Goal: Information Seeking & Learning: Learn about a topic

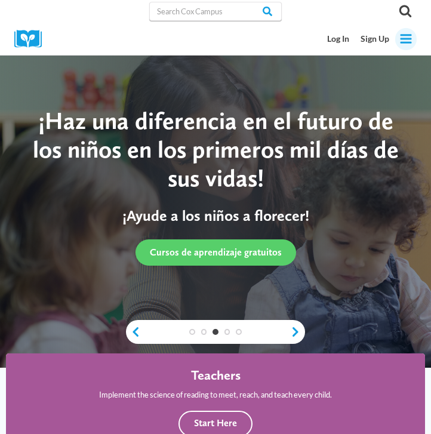
click at [409, 41] on icon "Toggle Menu" at bounding box center [406, 38] width 13 height 13
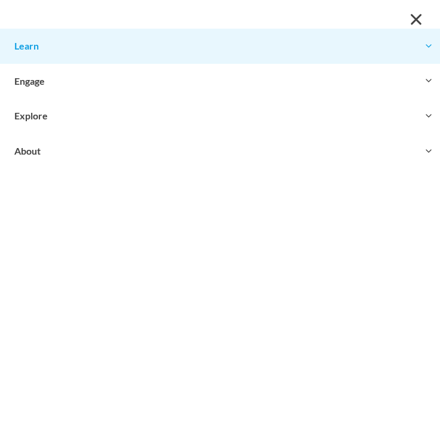
click at [335, 59] on button "Toggle child menu Expand" at bounding box center [220, 46] width 440 height 35
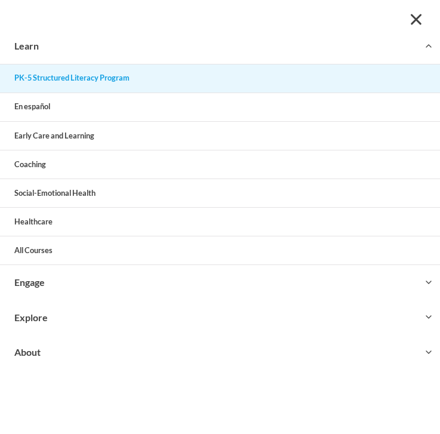
click at [335, 76] on link "PK-5 Structured Literacy Program" at bounding box center [220, 79] width 440 height 28
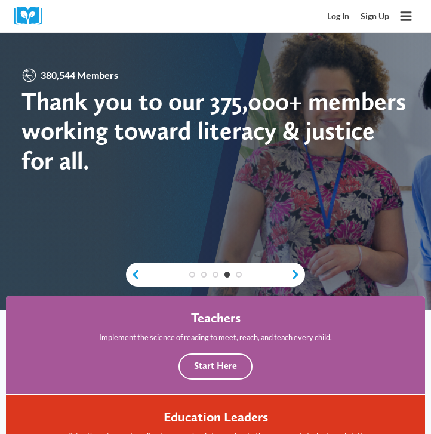
scroll to position [140, 0]
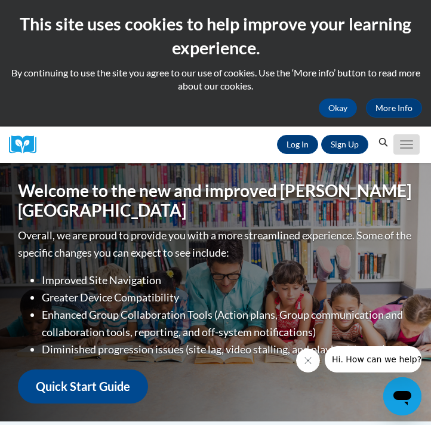
click at [400, 143] on button "Toggle navigation" at bounding box center [407, 144] width 26 height 20
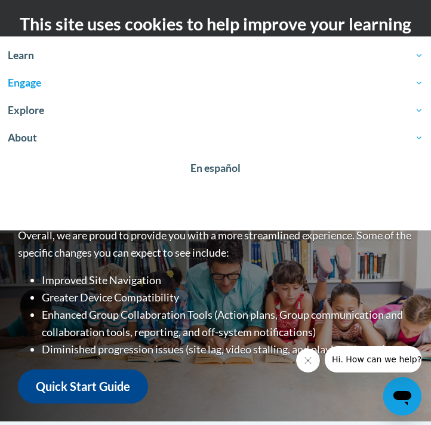
click at [269, 76] on span "Engage" at bounding box center [216, 83] width 416 height 14
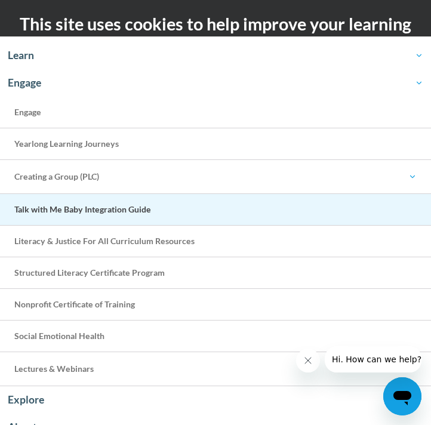
scroll to position [49, 0]
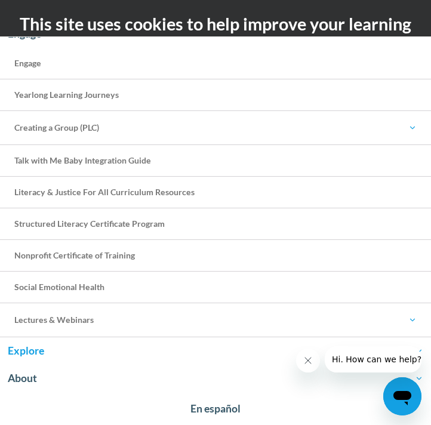
click at [206, 351] on span "Explore" at bounding box center [216, 351] width 416 height 14
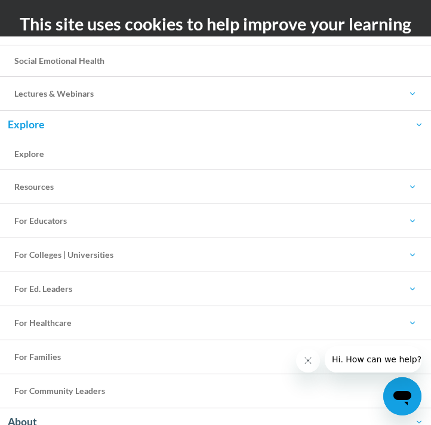
scroll to position [277, 0]
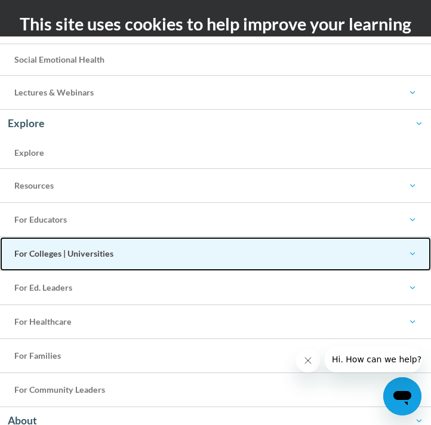
click at [216, 268] on link "For Colleges | Universities" at bounding box center [215, 254] width 431 height 34
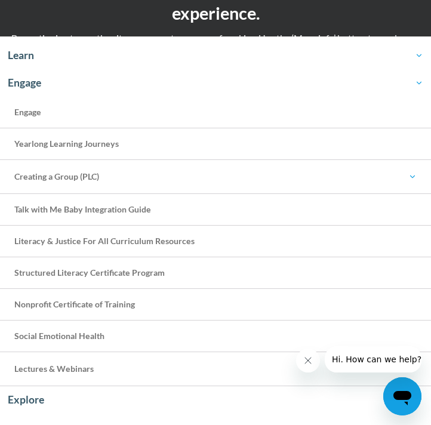
scroll to position [0, 0]
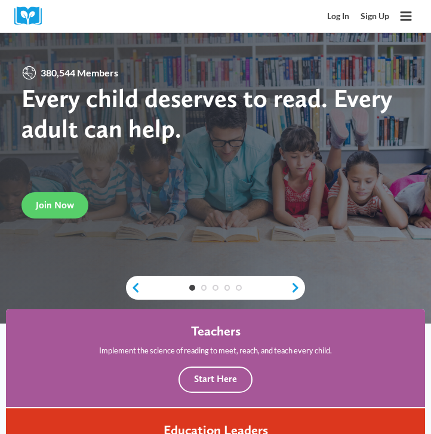
scroll to position [62, 0]
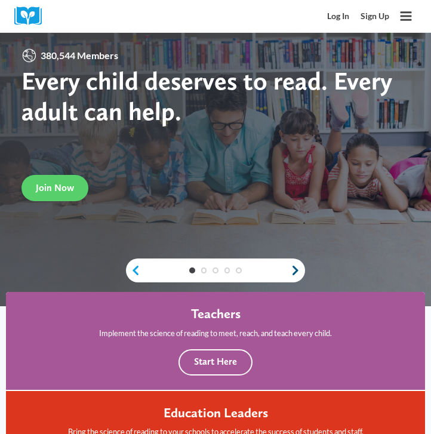
click at [294, 272] on link "Next" at bounding box center [298, 270] width 14 height 11
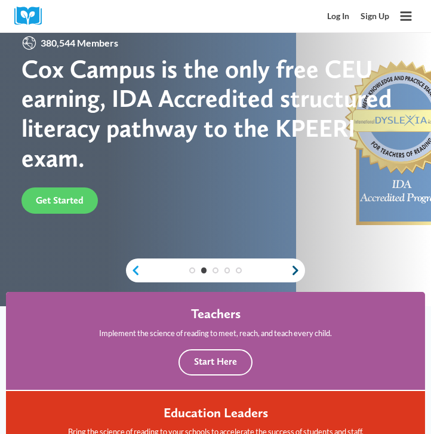
click at [294, 272] on link "Next" at bounding box center [298, 270] width 14 height 11
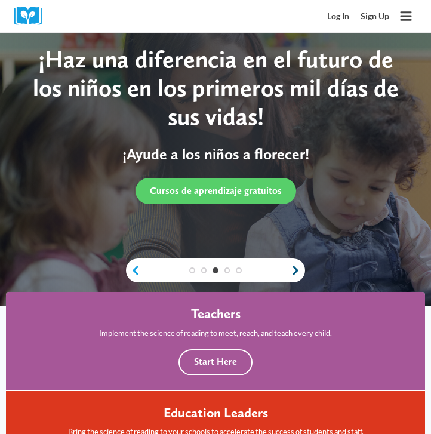
click at [294, 272] on link "Next" at bounding box center [298, 270] width 14 height 11
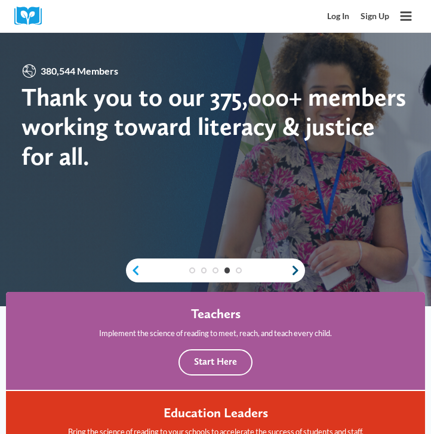
click at [294, 272] on link "Next" at bounding box center [298, 270] width 14 height 11
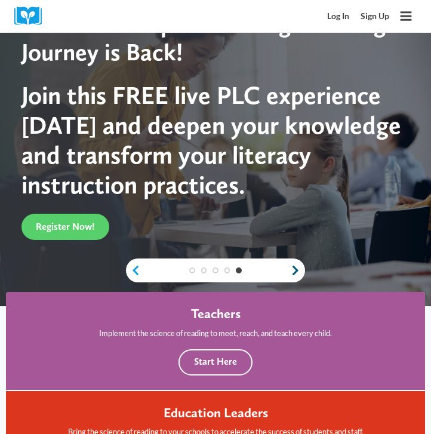
click at [294, 272] on link "Next" at bounding box center [298, 270] width 14 height 11
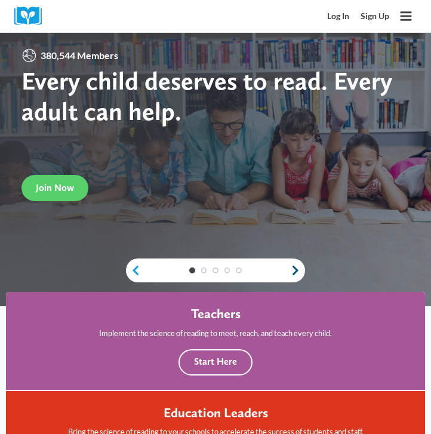
click at [294, 272] on link "Next" at bounding box center [298, 270] width 14 height 11
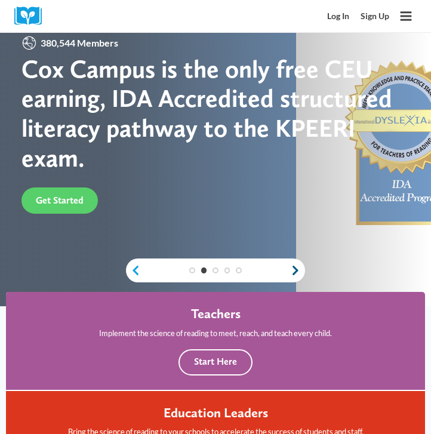
click at [294, 272] on link "Next" at bounding box center [298, 270] width 14 height 11
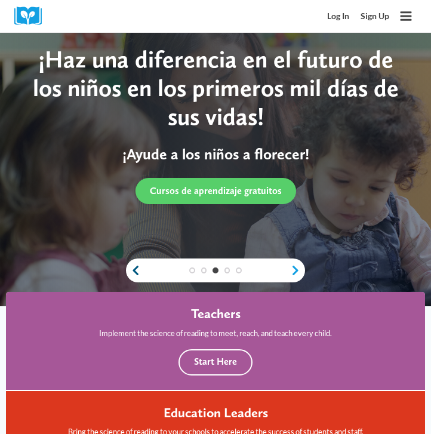
click at [130, 267] on link "Previous" at bounding box center [133, 270] width 14 height 11
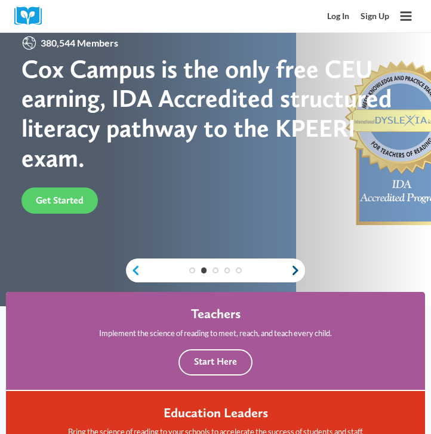
click at [291, 274] on link "Next" at bounding box center [298, 270] width 14 height 11
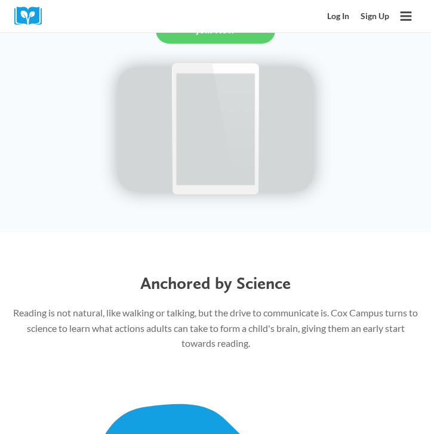
scroll to position [1432, 0]
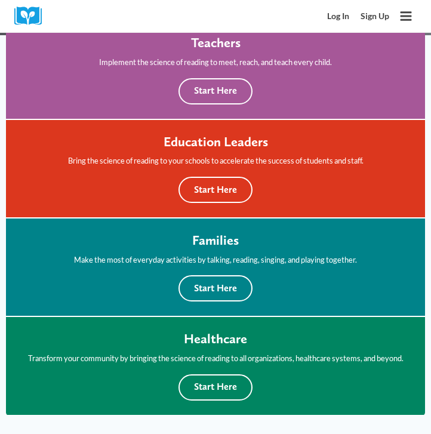
scroll to position [336, 0]
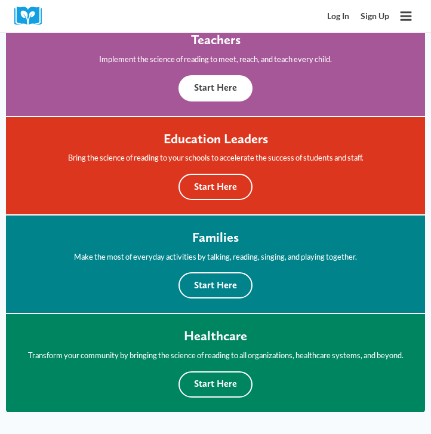
click at [217, 94] on button "Start Here" at bounding box center [216, 88] width 74 height 26
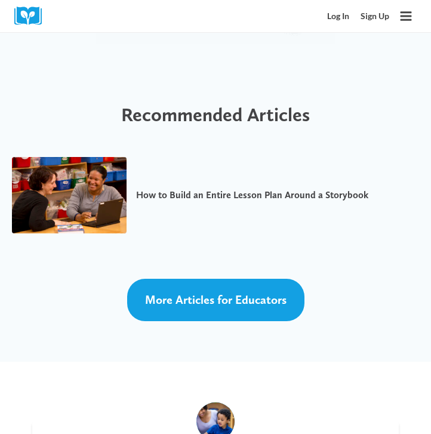
scroll to position [4951, 0]
